Goal: Book appointment/travel/reservation

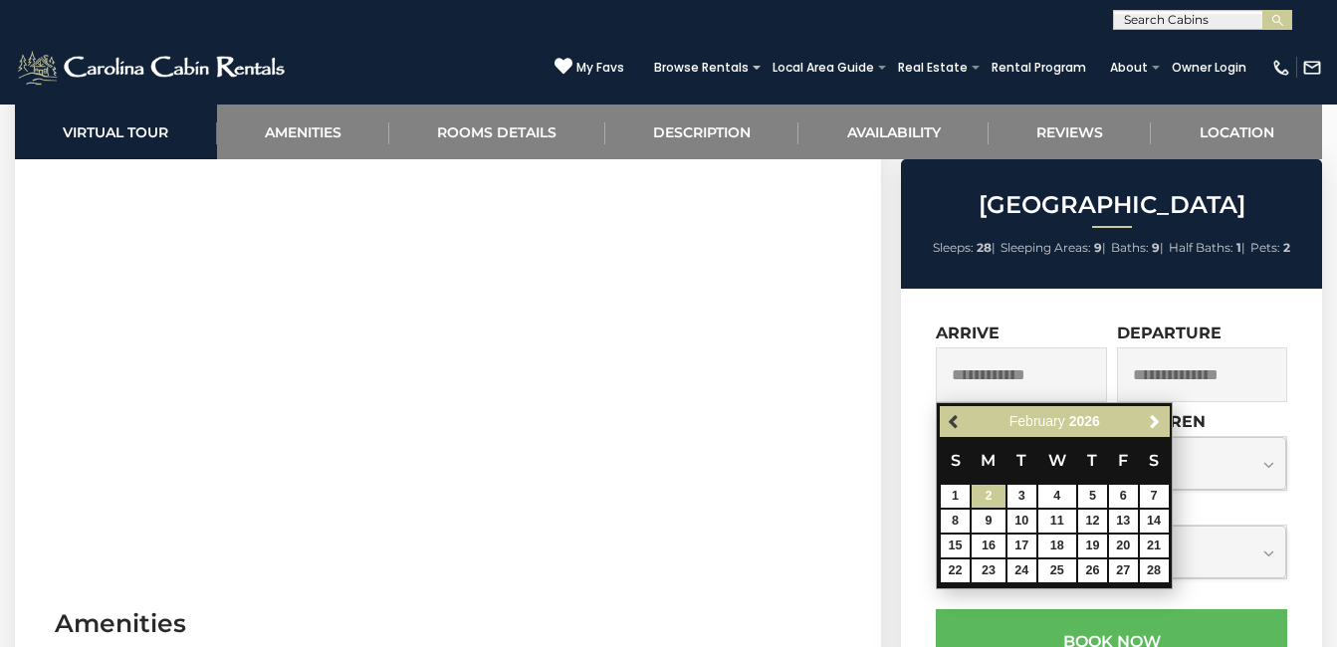
scroll to position [997, 0]
click at [957, 424] on span "Previous" at bounding box center [955, 422] width 16 height 16
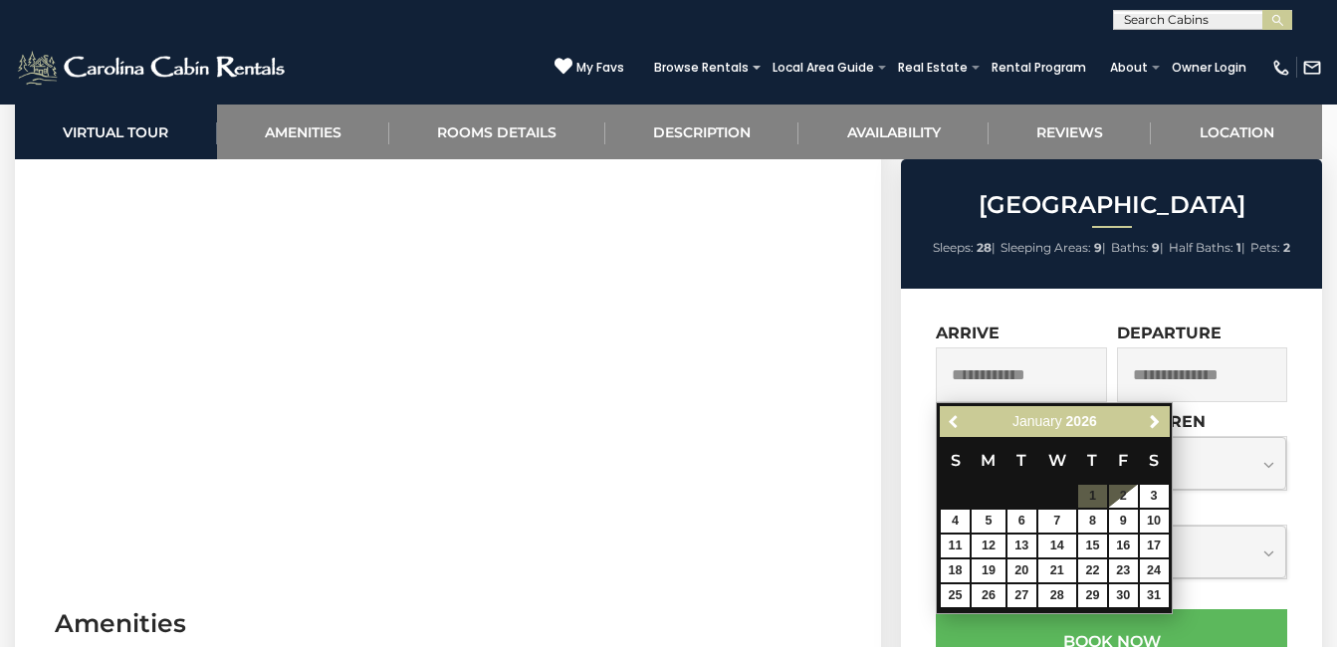
click at [957, 424] on span "Previous" at bounding box center [955, 422] width 16 height 16
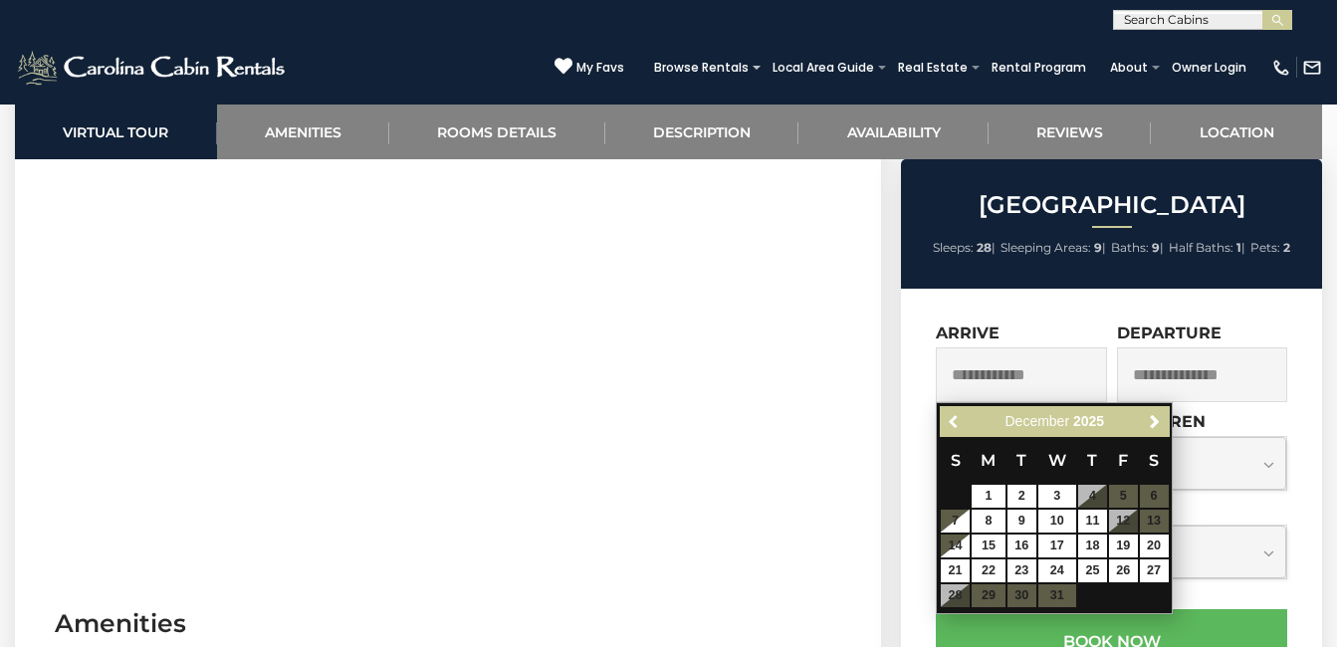
click at [957, 424] on span "Previous" at bounding box center [955, 422] width 16 height 16
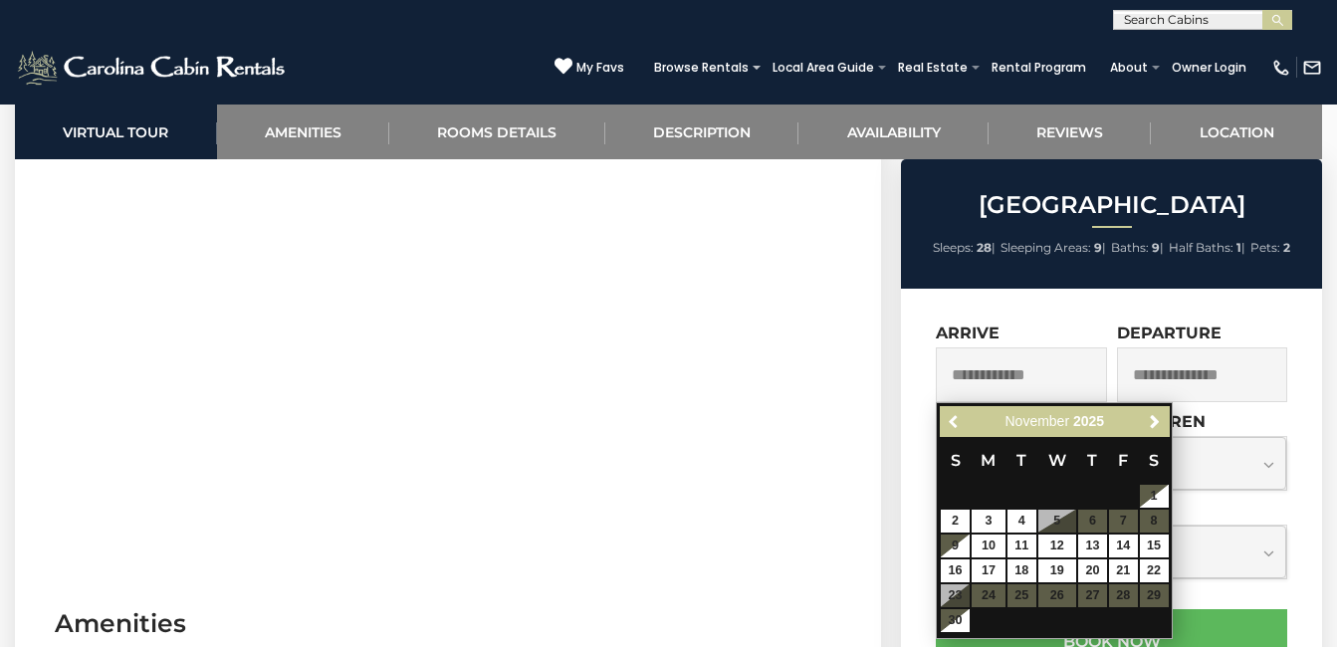
click at [957, 424] on span "Previous" at bounding box center [955, 422] width 16 height 16
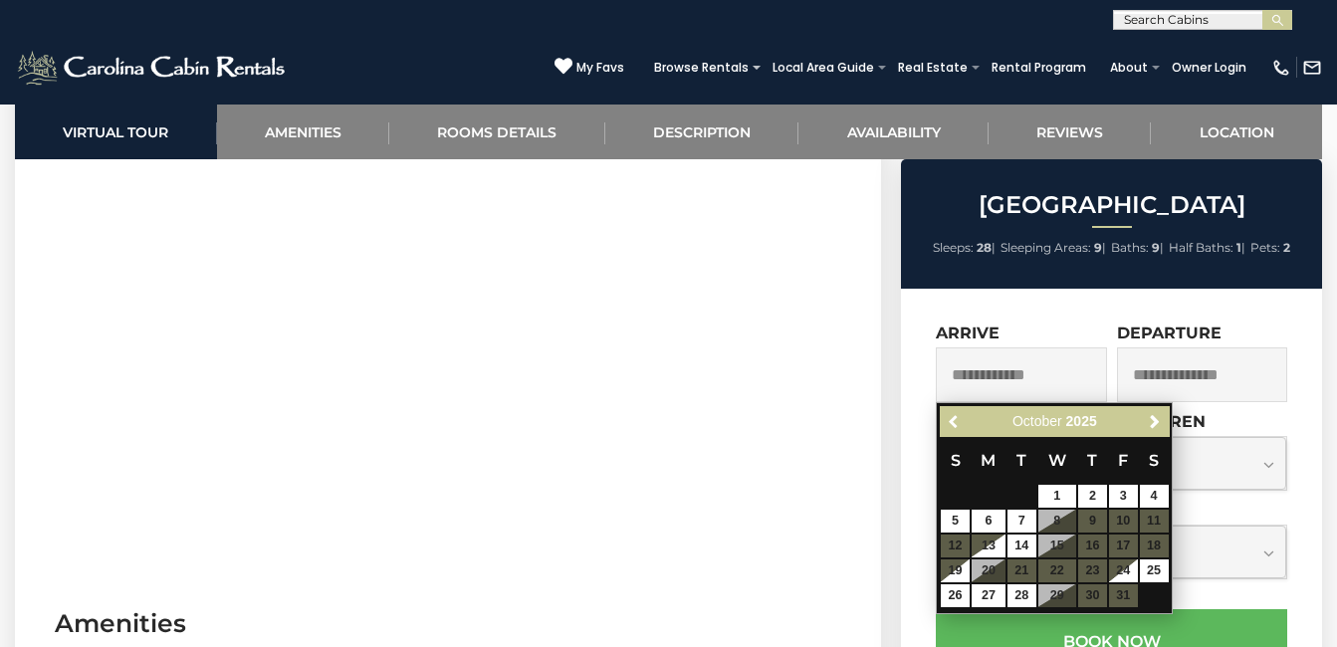
click at [957, 424] on span "Previous" at bounding box center [955, 422] width 16 height 16
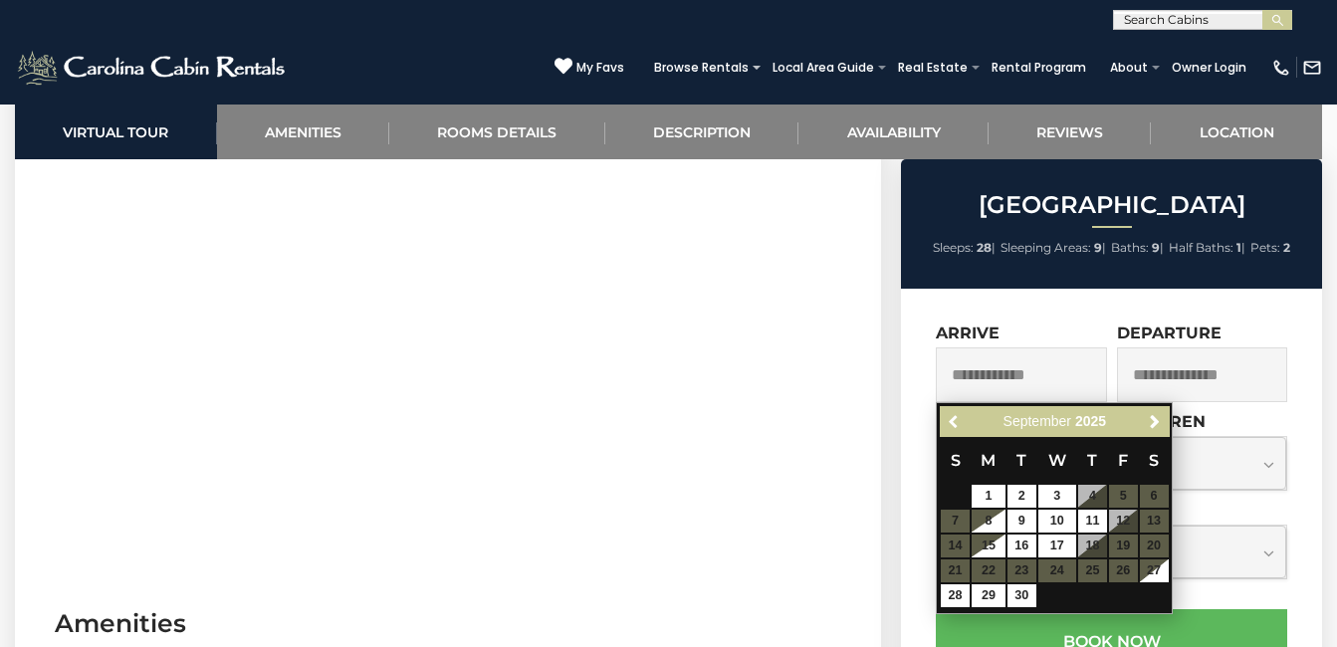
click at [957, 424] on span "Previous" at bounding box center [955, 422] width 16 height 16
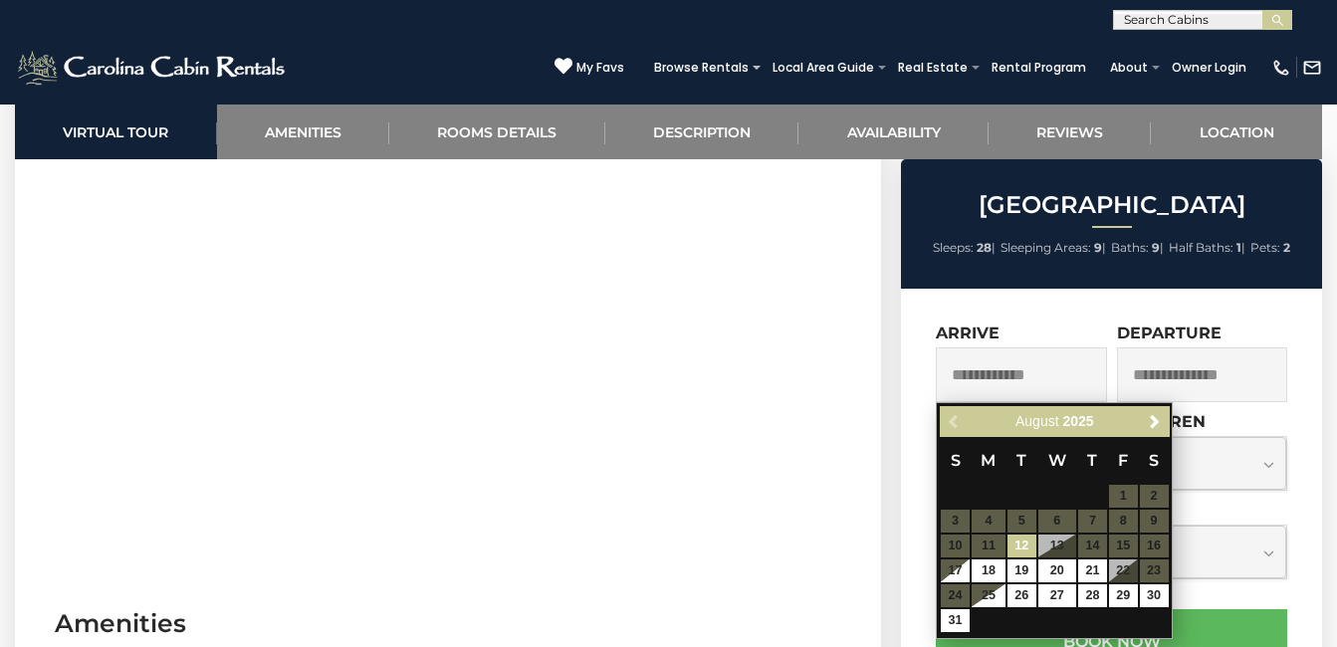
click at [957, 424] on div "Previous Next [DATE]" at bounding box center [1054, 421] width 229 height 31
click at [1160, 417] on span "Next" at bounding box center [1155, 422] width 16 height 16
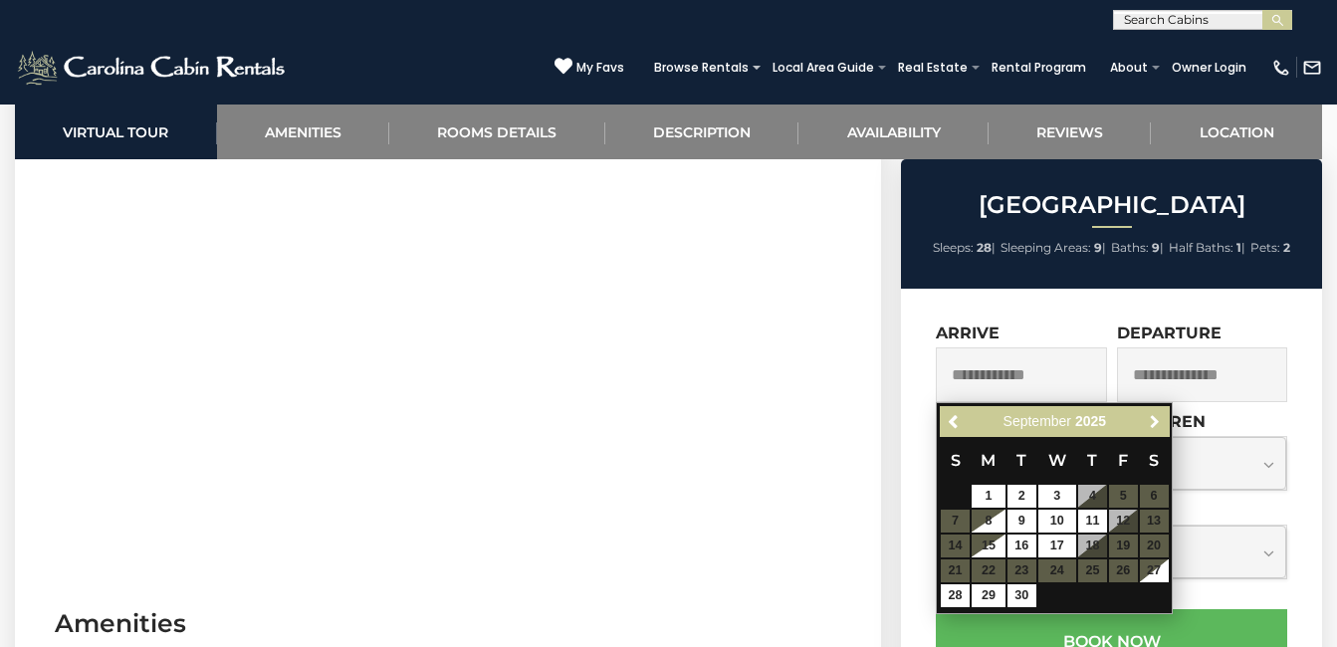
click at [1160, 417] on span "Next" at bounding box center [1155, 422] width 16 height 16
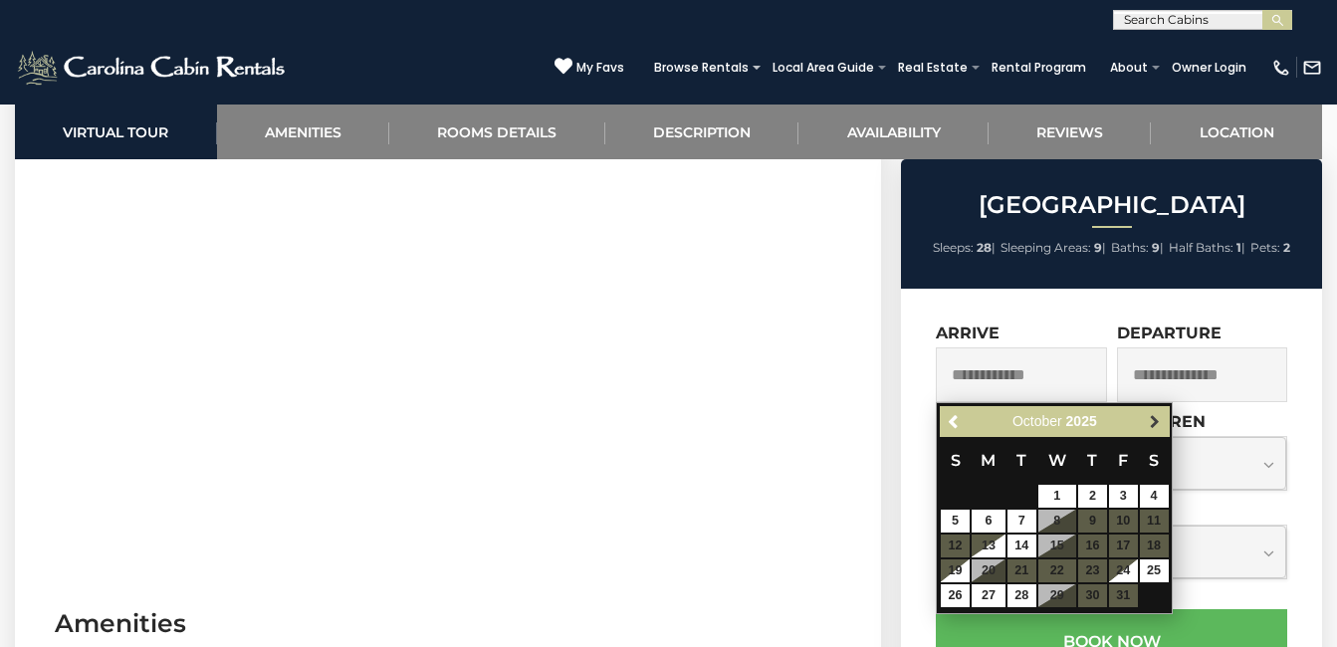
click at [1154, 418] on span "Next" at bounding box center [1155, 422] width 16 height 16
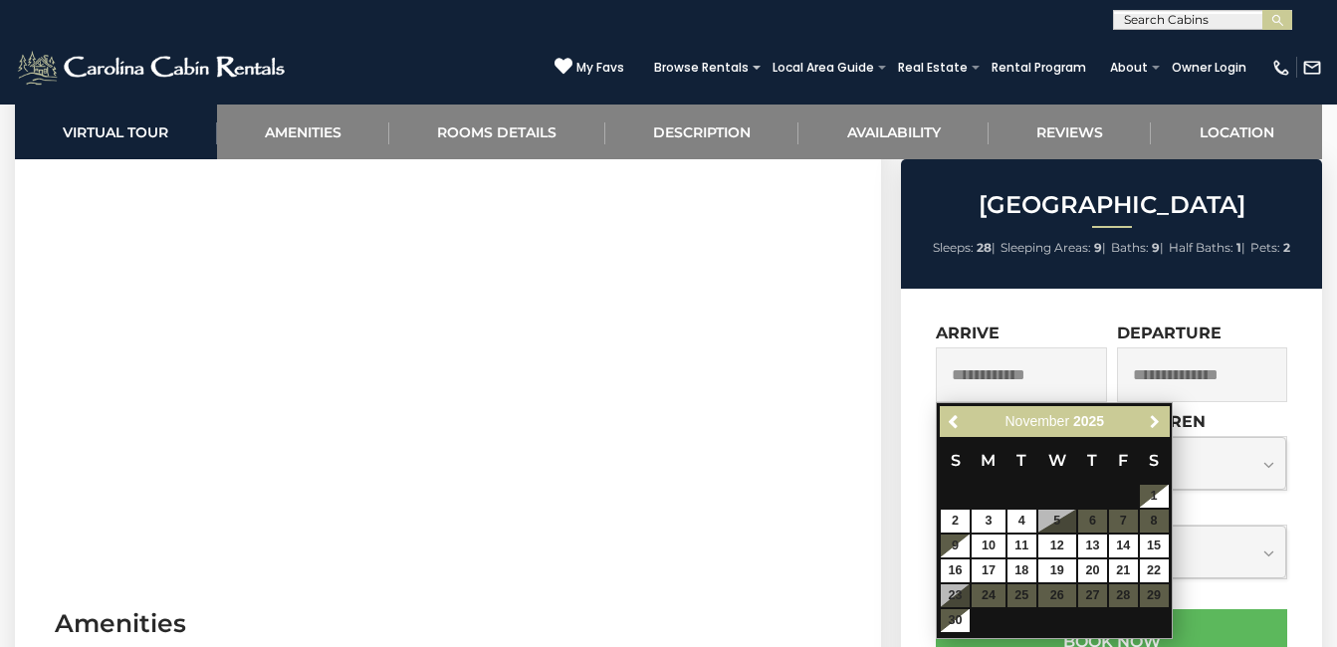
click at [1154, 418] on span "Next" at bounding box center [1155, 422] width 16 height 16
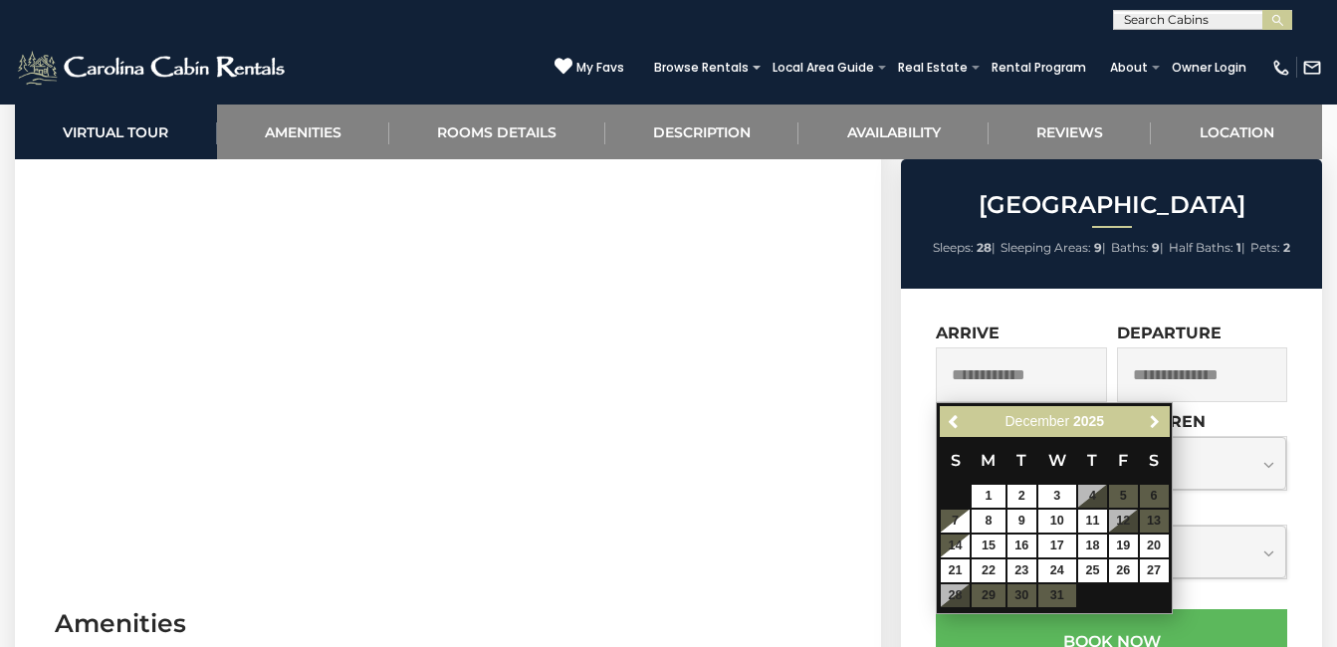
click at [1154, 418] on span "Next" at bounding box center [1155, 422] width 16 height 16
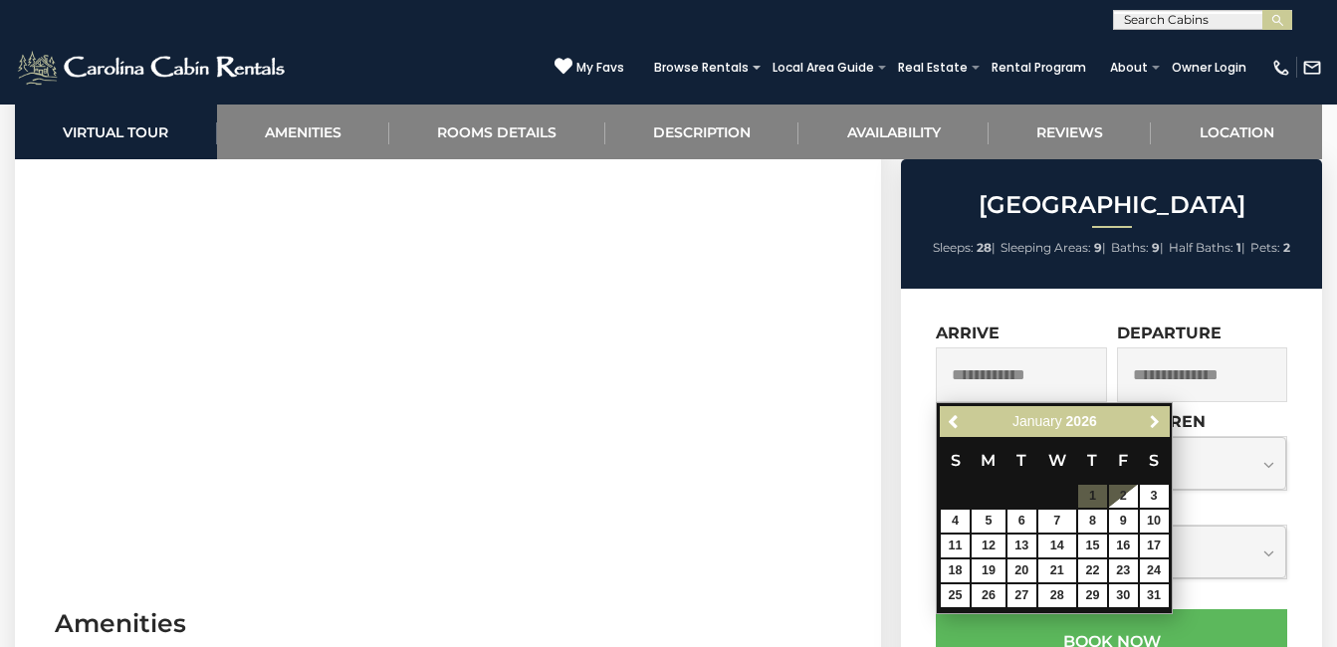
click at [1154, 418] on span "Next" at bounding box center [1155, 422] width 16 height 16
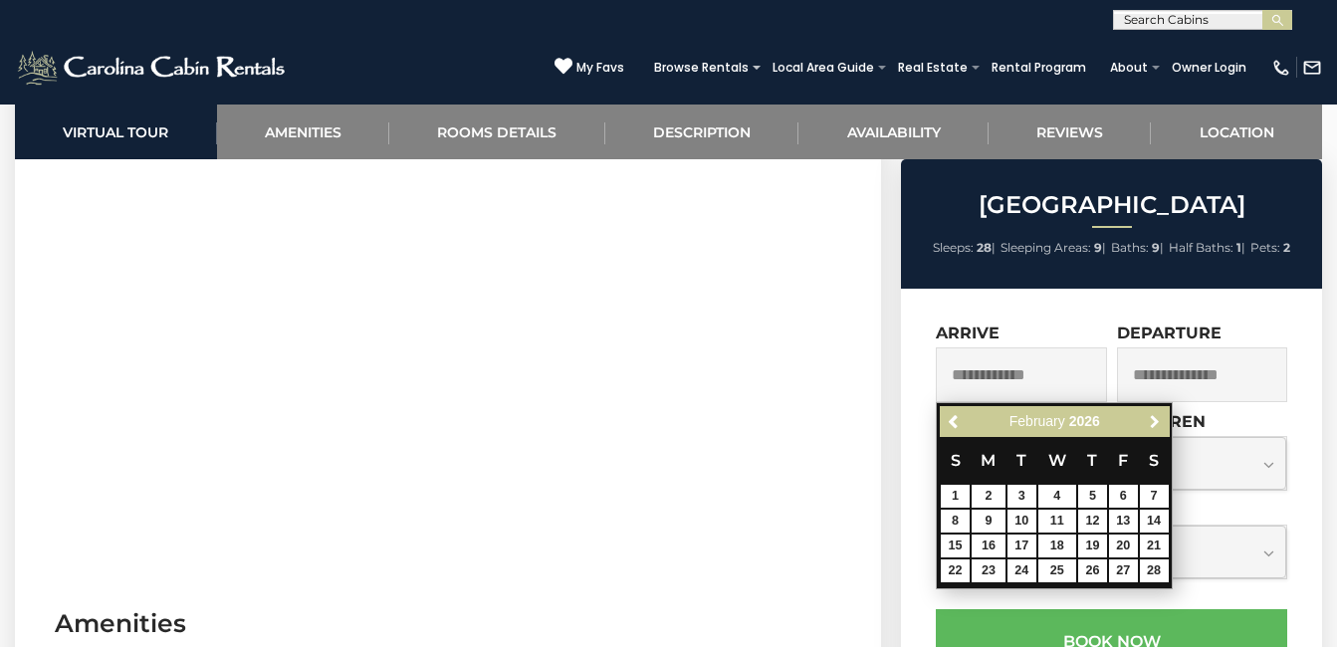
click at [1154, 418] on span "Next" at bounding box center [1155, 422] width 16 height 16
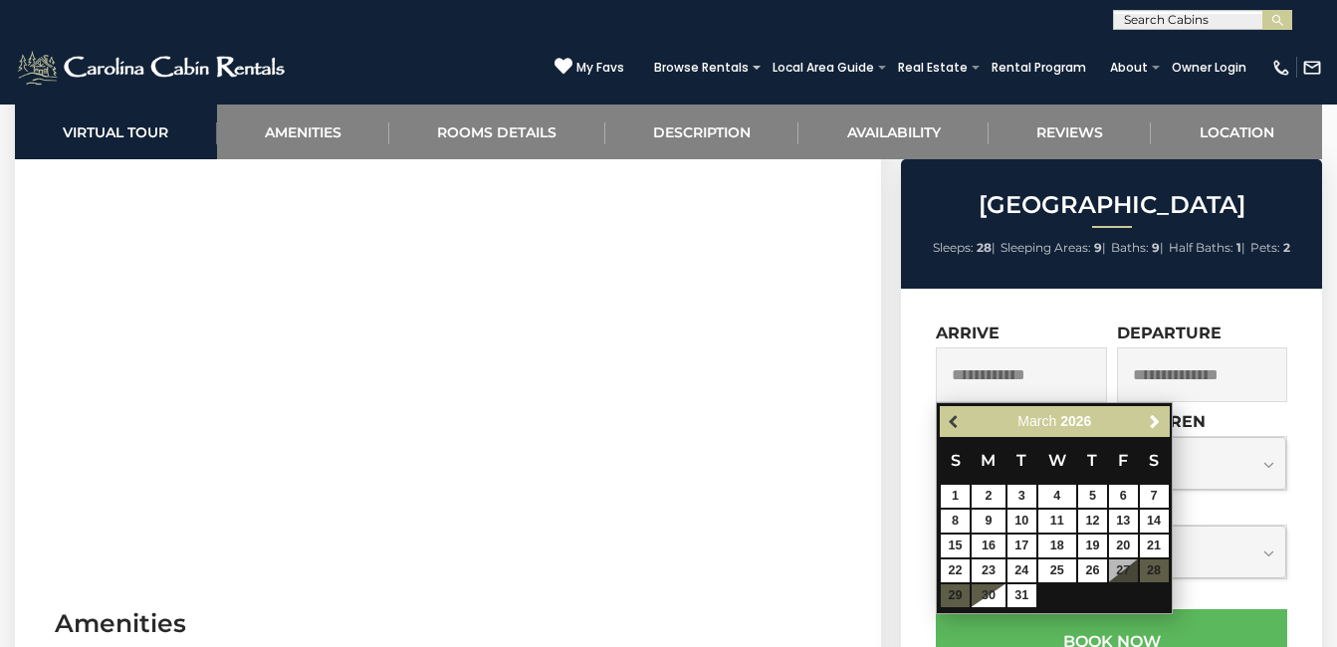
click at [950, 421] on span "Previous" at bounding box center [955, 422] width 16 height 16
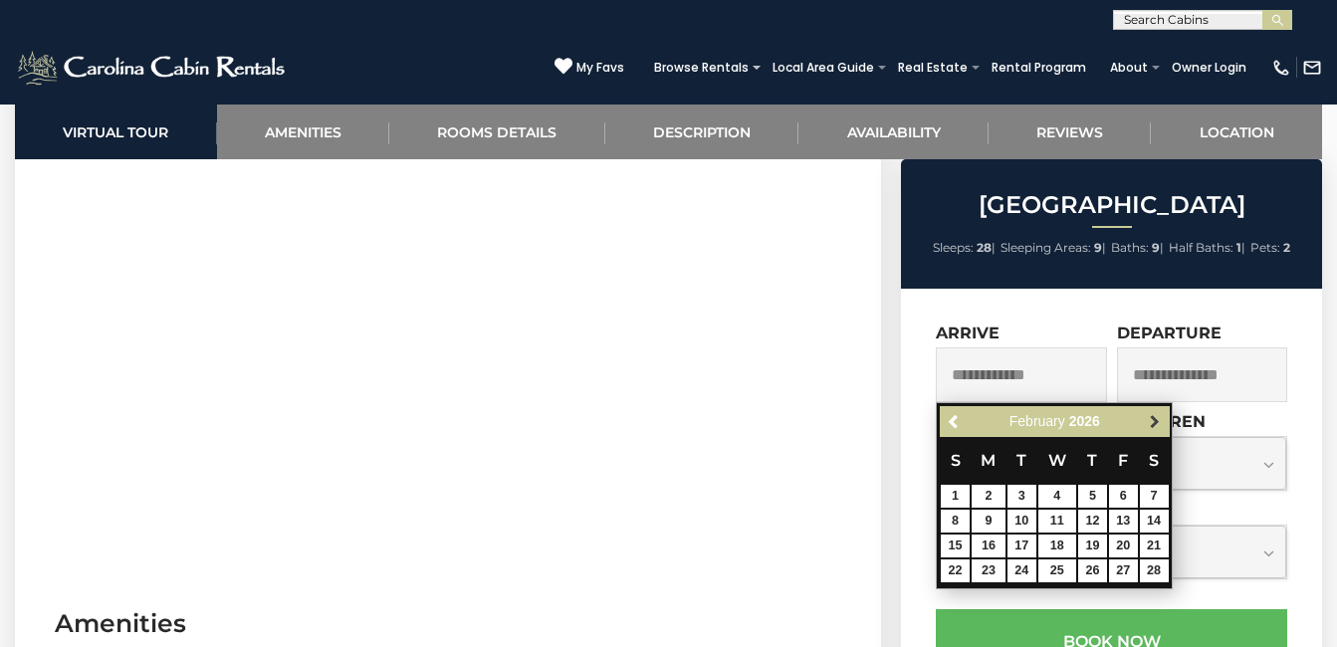
click at [1150, 422] on span "Next" at bounding box center [1155, 422] width 16 height 16
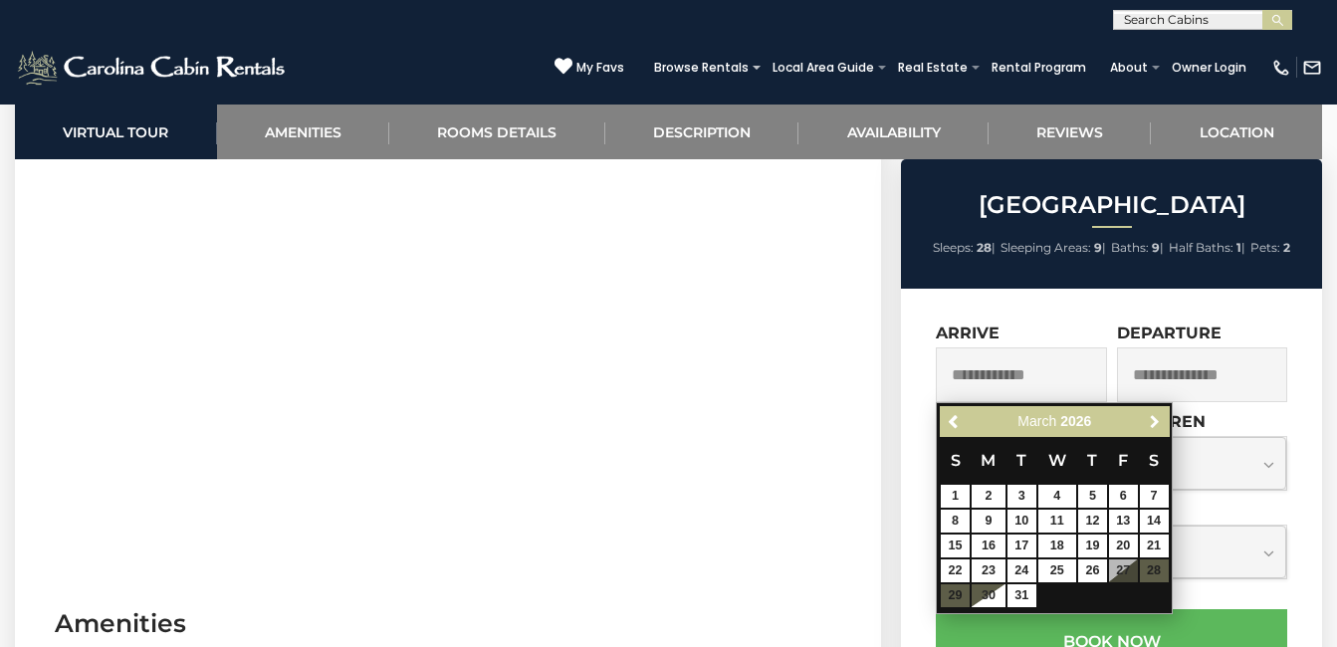
click at [1150, 422] on span "Next" at bounding box center [1155, 422] width 16 height 16
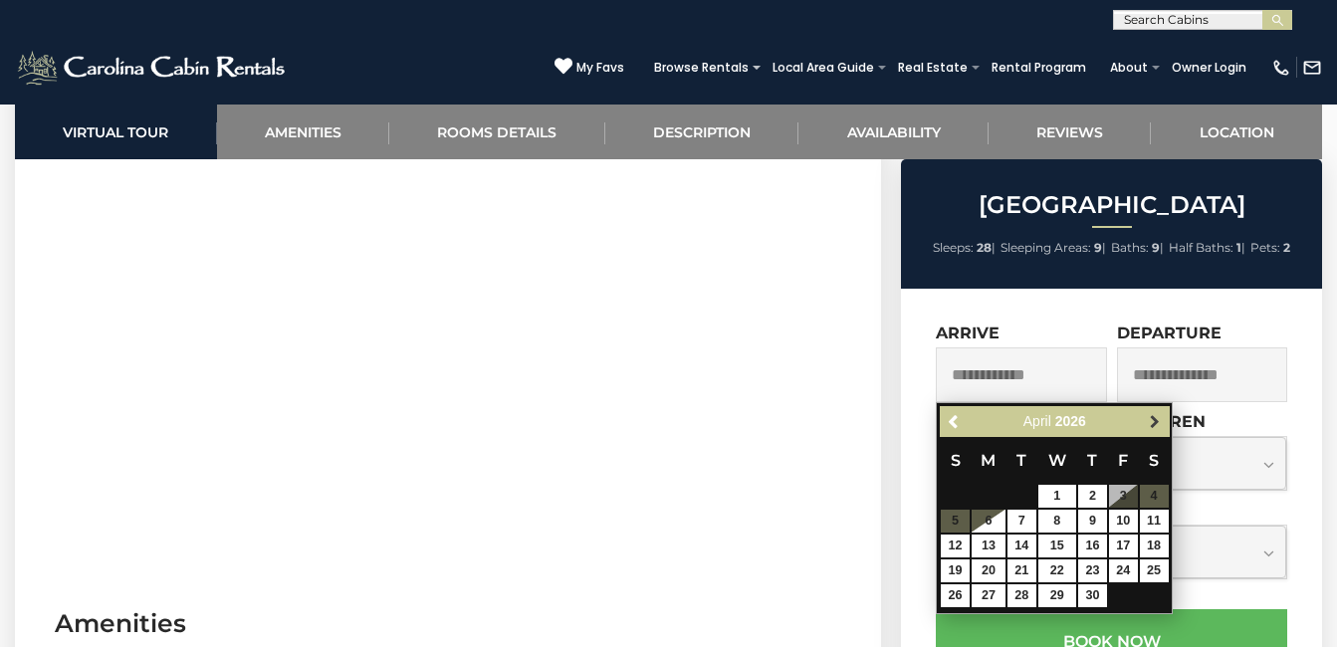
click at [1149, 418] on span "Next" at bounding box center [1155, 422] width 16 height 16
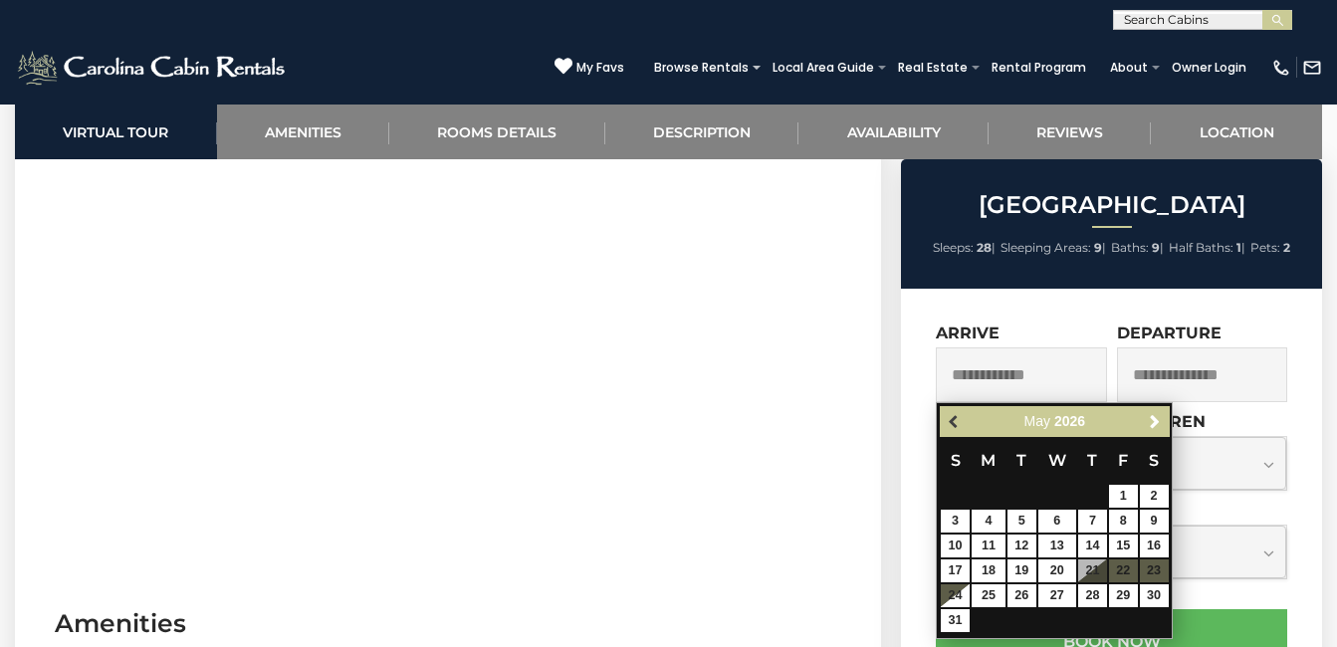
click at [957, 415] on span "Previous" at bounding box center [955, 422] width 16 height 16
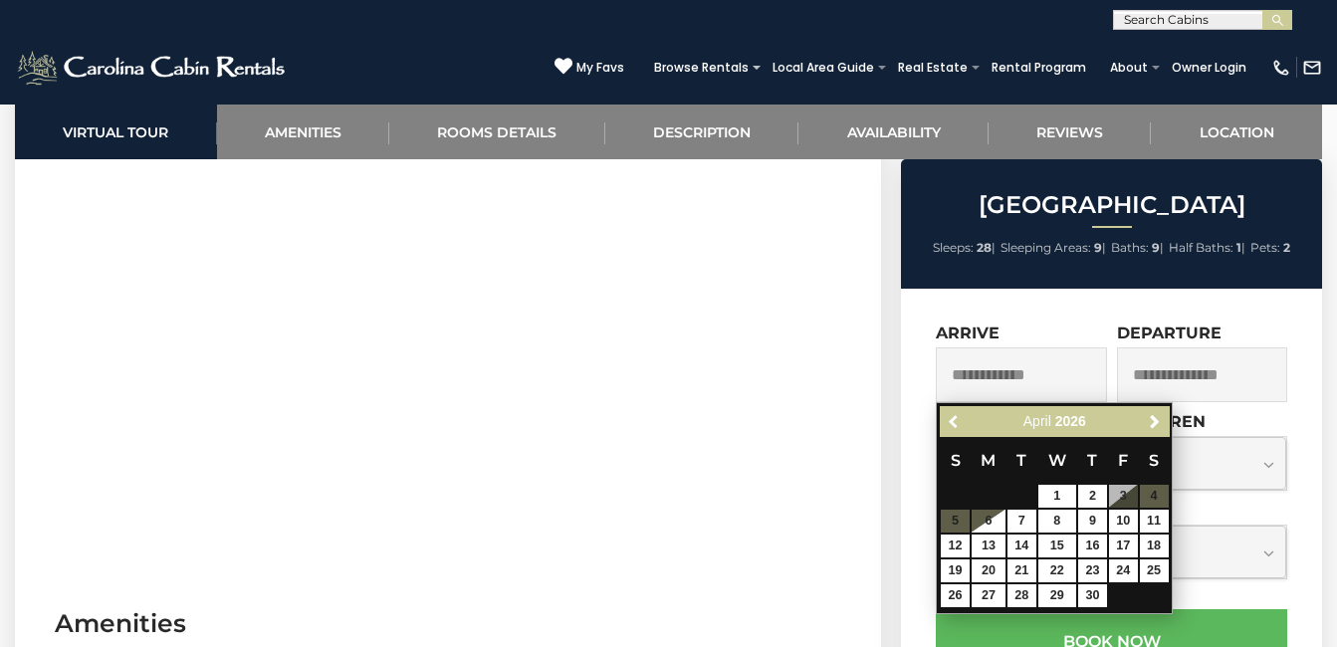
click at [957, 415] on span "Previous" at bounding box center [955, 422] width 16 height 16
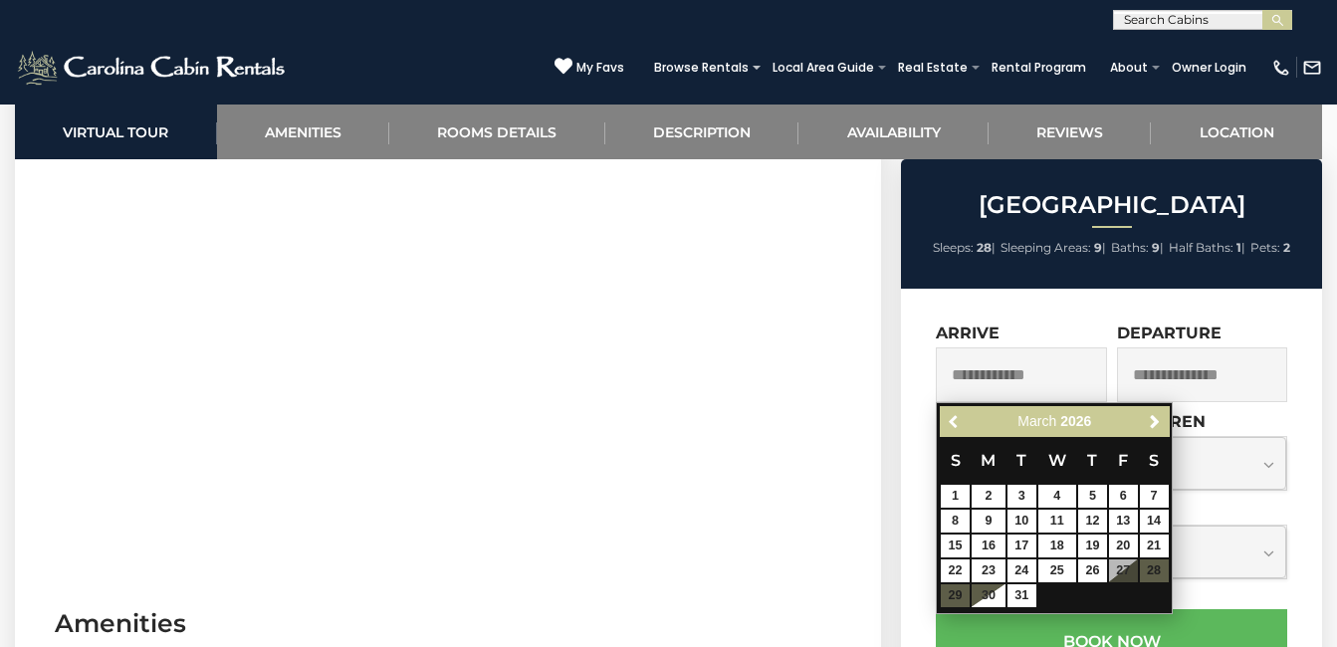
click at [957, 415] on span "Previous" at bounding box center [955, 422] width 16 height 16
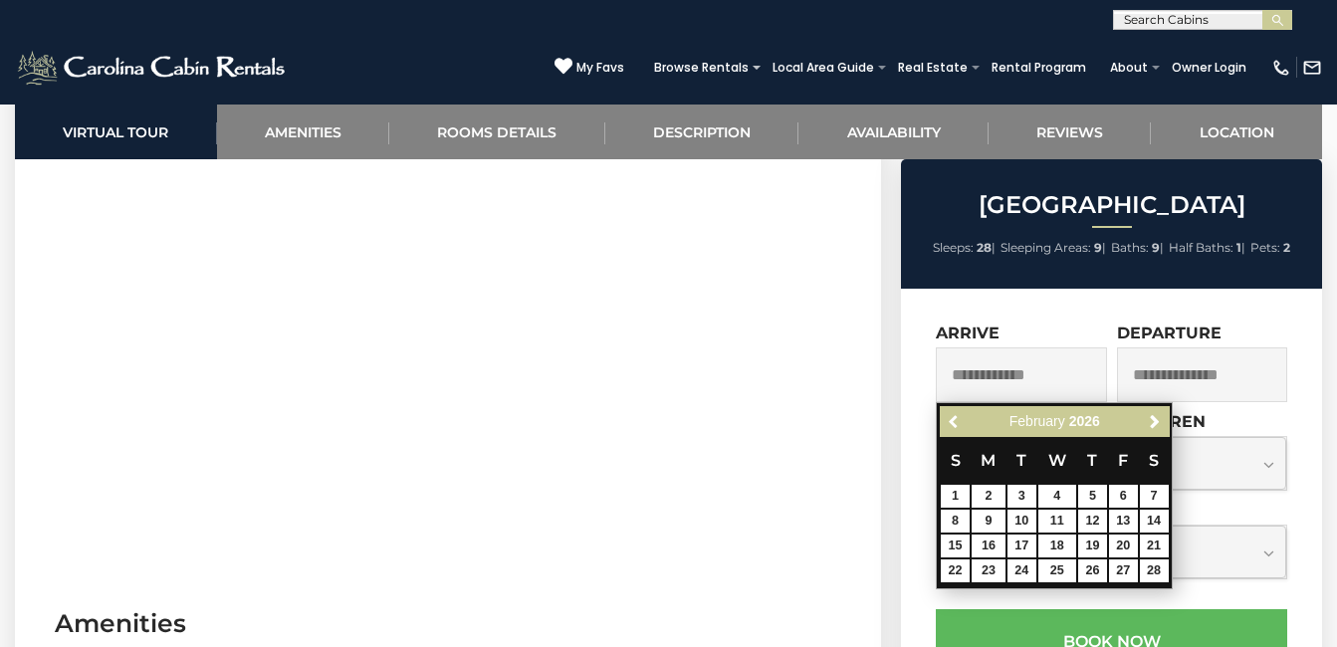
click at [957, 415] on span "Previous" at bounding box center [955, 422] width 16 height 16
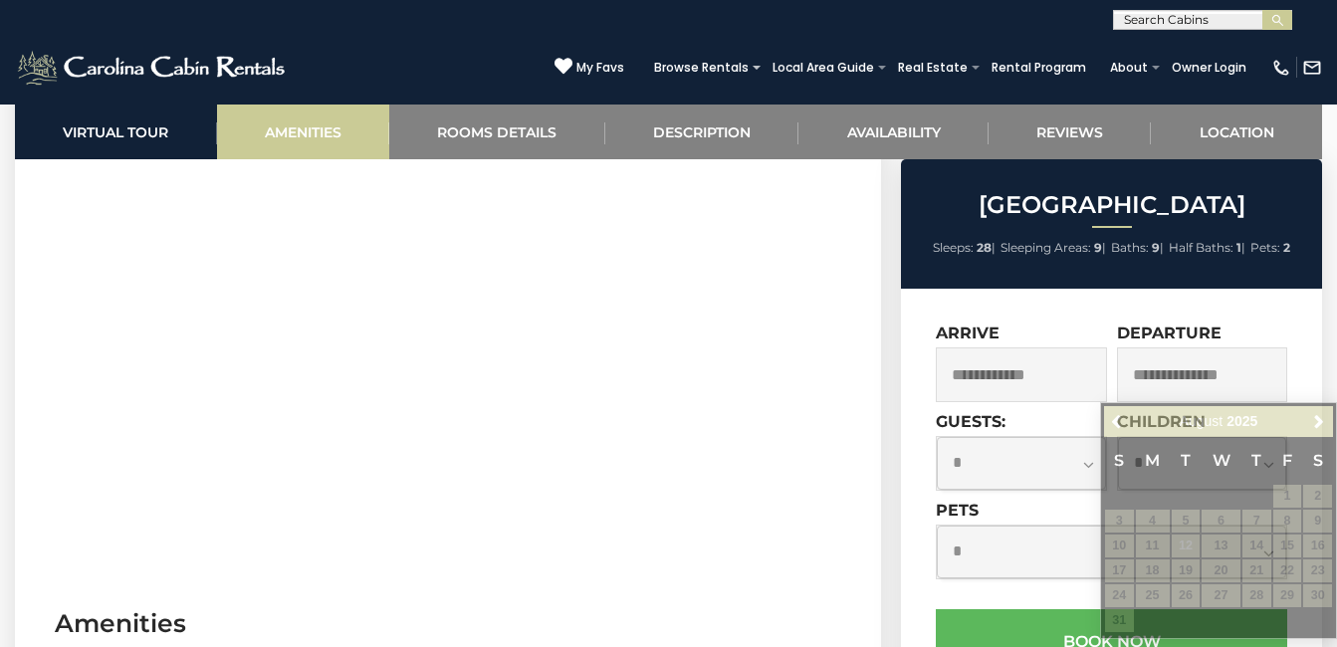
click at [282, 118] on link "Amenities" at bounding box center [303, 132] width 173 height 55
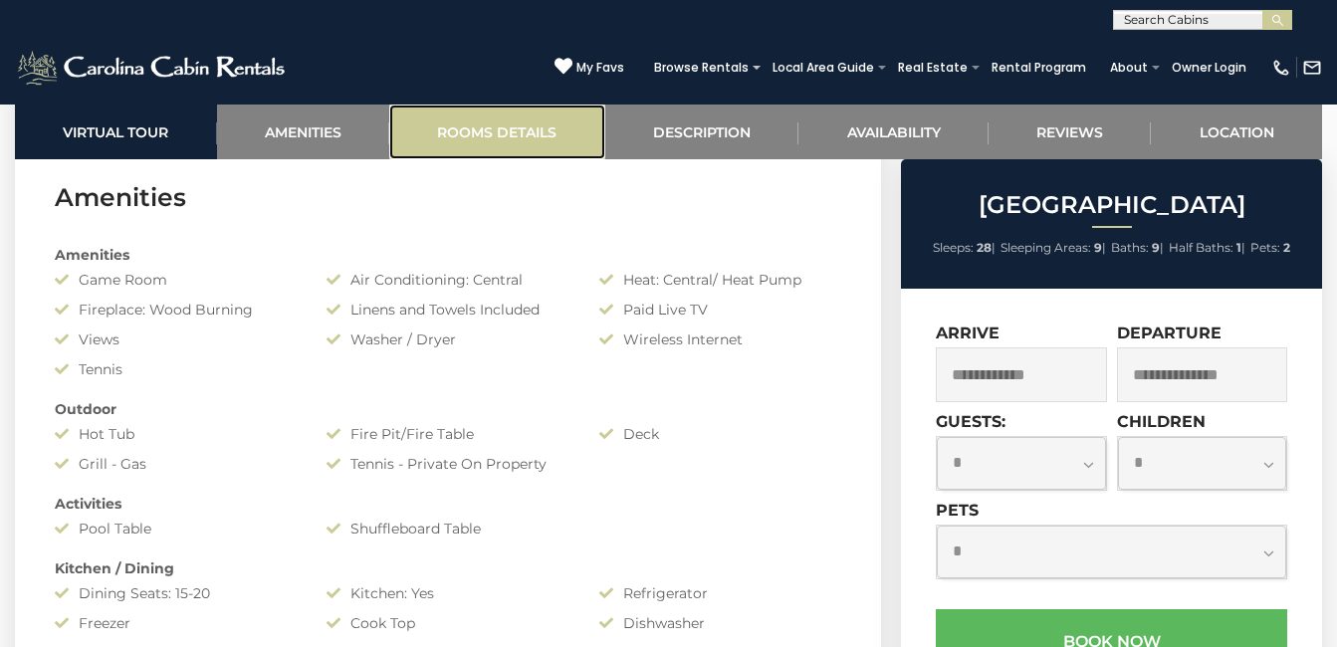
click at [492, 135] on link "Rooms Details" at bounding box center [497, 132] width 216 height 55
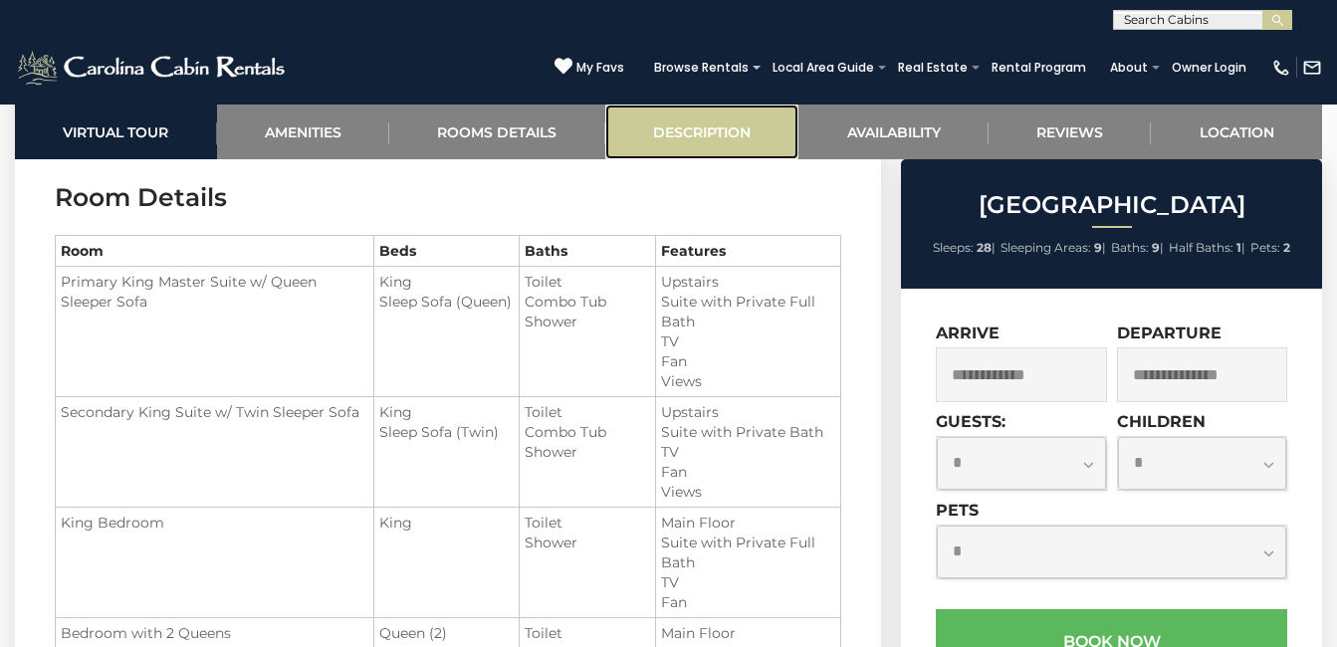
click at [673, 129] on link "Description" at bounding box center [702, 132] width 194 height 55
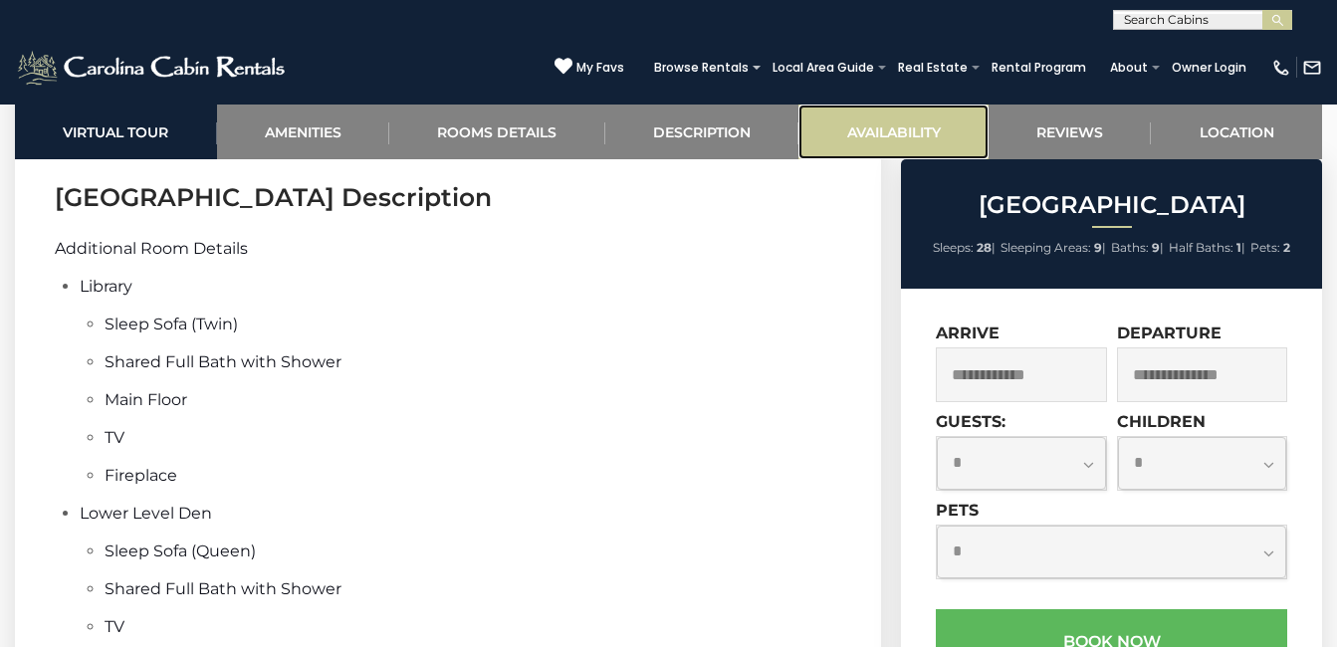
click at [857, 139] on link "Availability" at bounding box center [893, 132] width 190 height 55
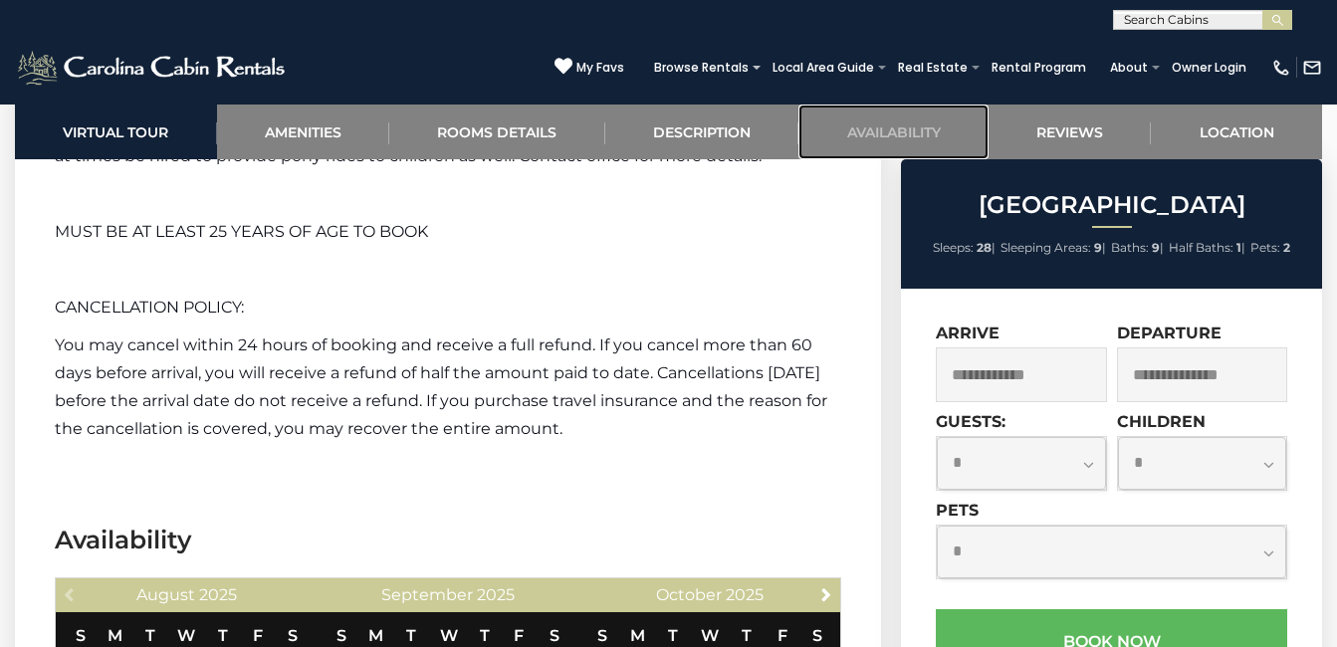
scroll to position [8627, 0]
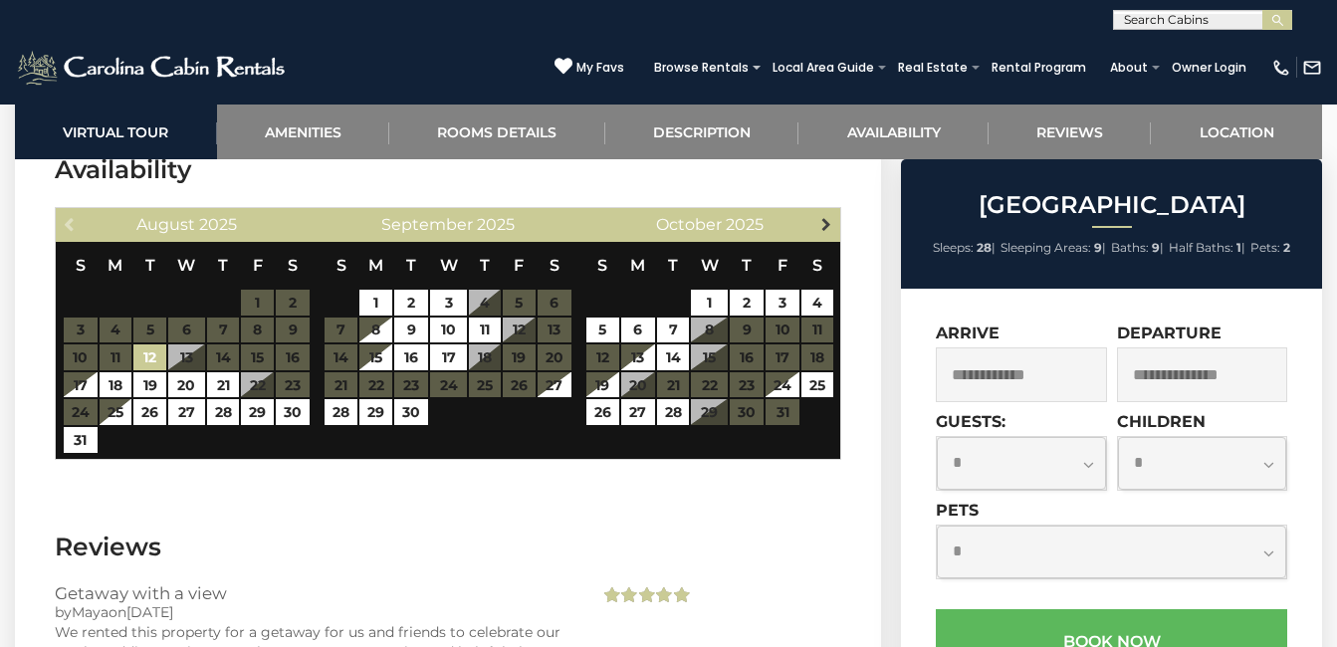
click at [824, 232] on span "Next" at bounding box center [826, 224] width 16 height 16
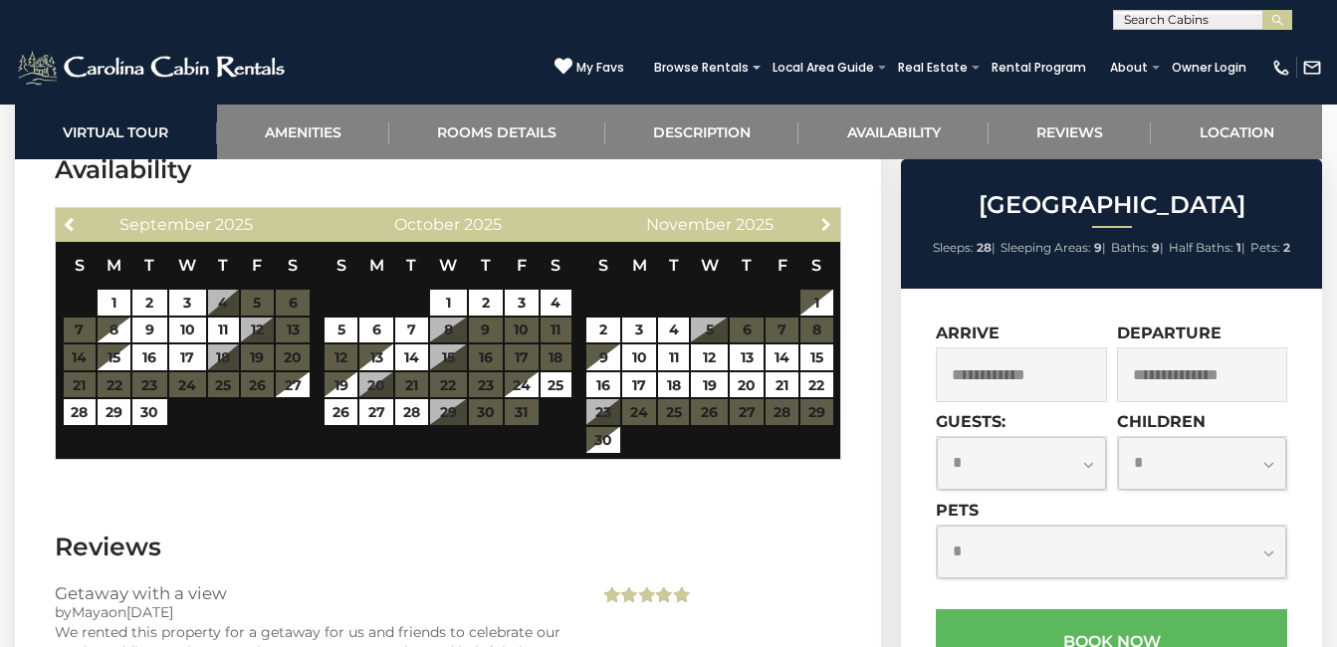
click at [824, 232] on span "Next" at bounding box center [826, 224] width 16 height 16
